Goal: Transaction & Acquisition: Purchase product/service

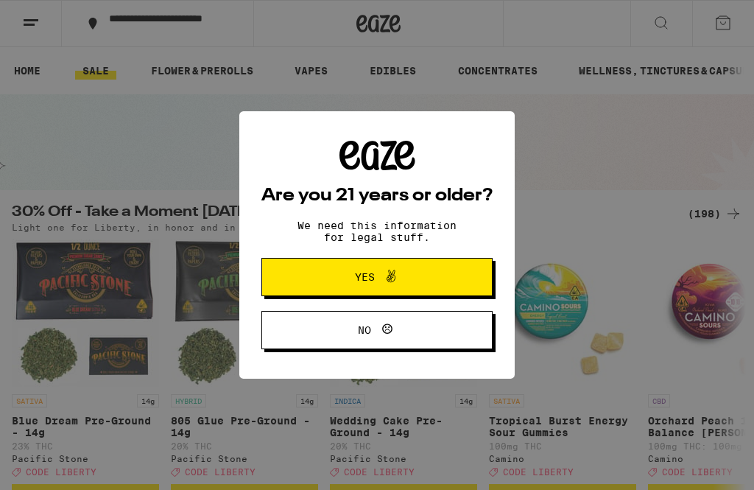
click at [386, 271] on icon at bounding box center [391, 276] width 18 height 18
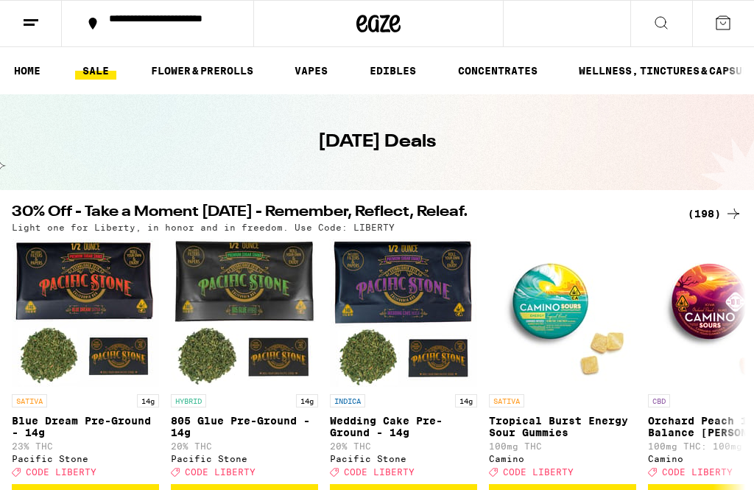
click at [388, 69] on link "EDIBLES" at bounding box center [392, 71] width 61 height 18
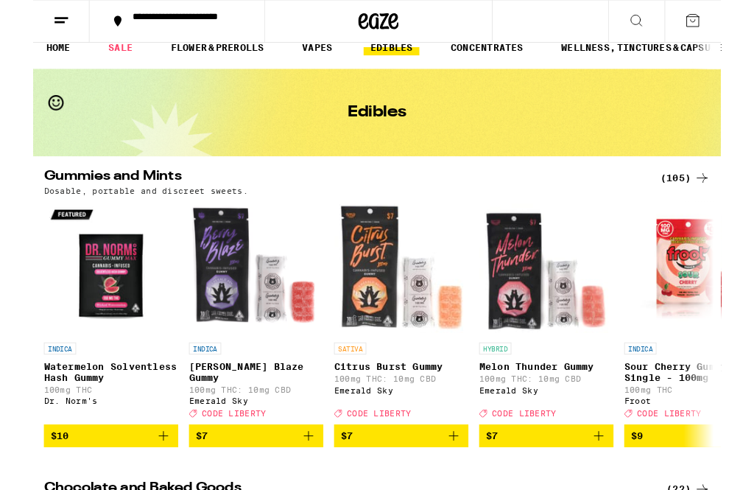
scroll to position [23, 0]
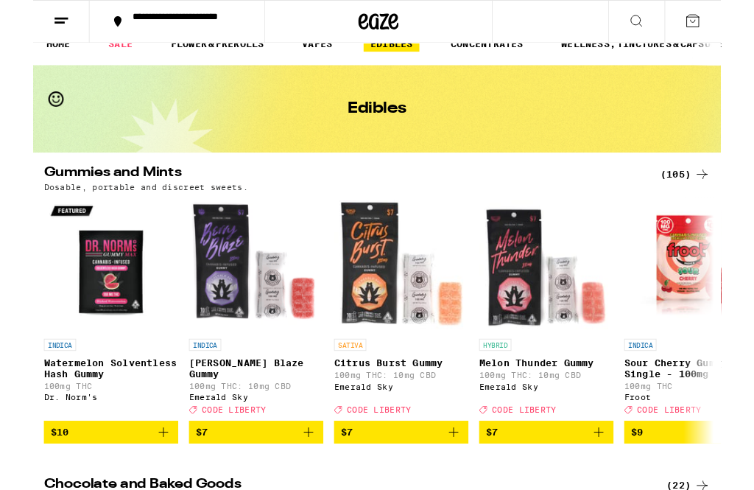
click at [712, 191] on div "(105)" at bounding box center [715, 191] width 54 height 18
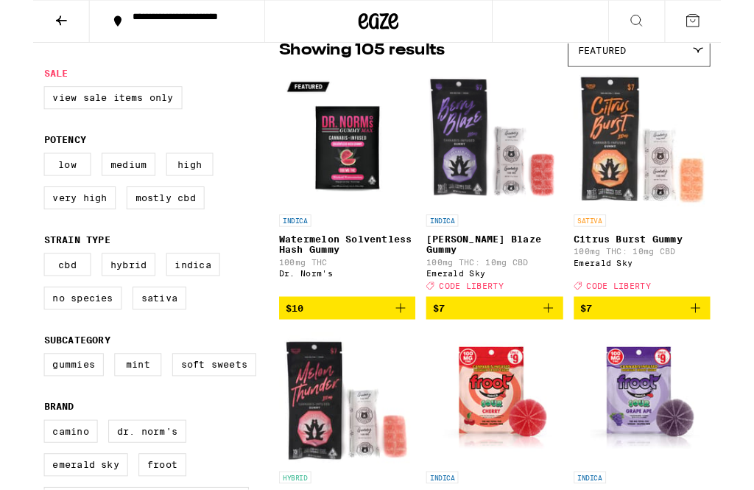
scroll to position [133, 0]
click at [99, 302] on label "Hybrid" at bounding box center [104, 289] width 59 height 25
click at [15, 280] on input "Hybrid" at bounding box center [15, 279] width 1 height 1
checkbox input "true"
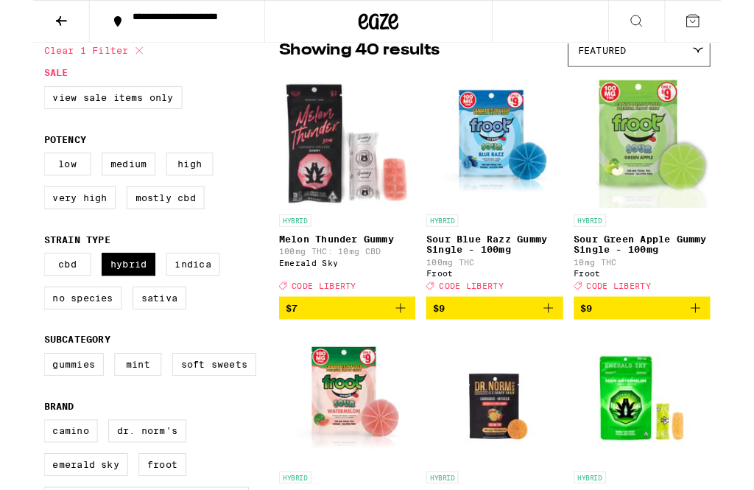
click at [121, 412] on label "Mint" at bounding box center [115, 399] width 52 height 25
click at [15, 390] on input "Mint" at bounding box center [15, 389] width 1 height 1
checkbox input "true"
